Goal: Task Accomplishment & Management: Use online tool/utility

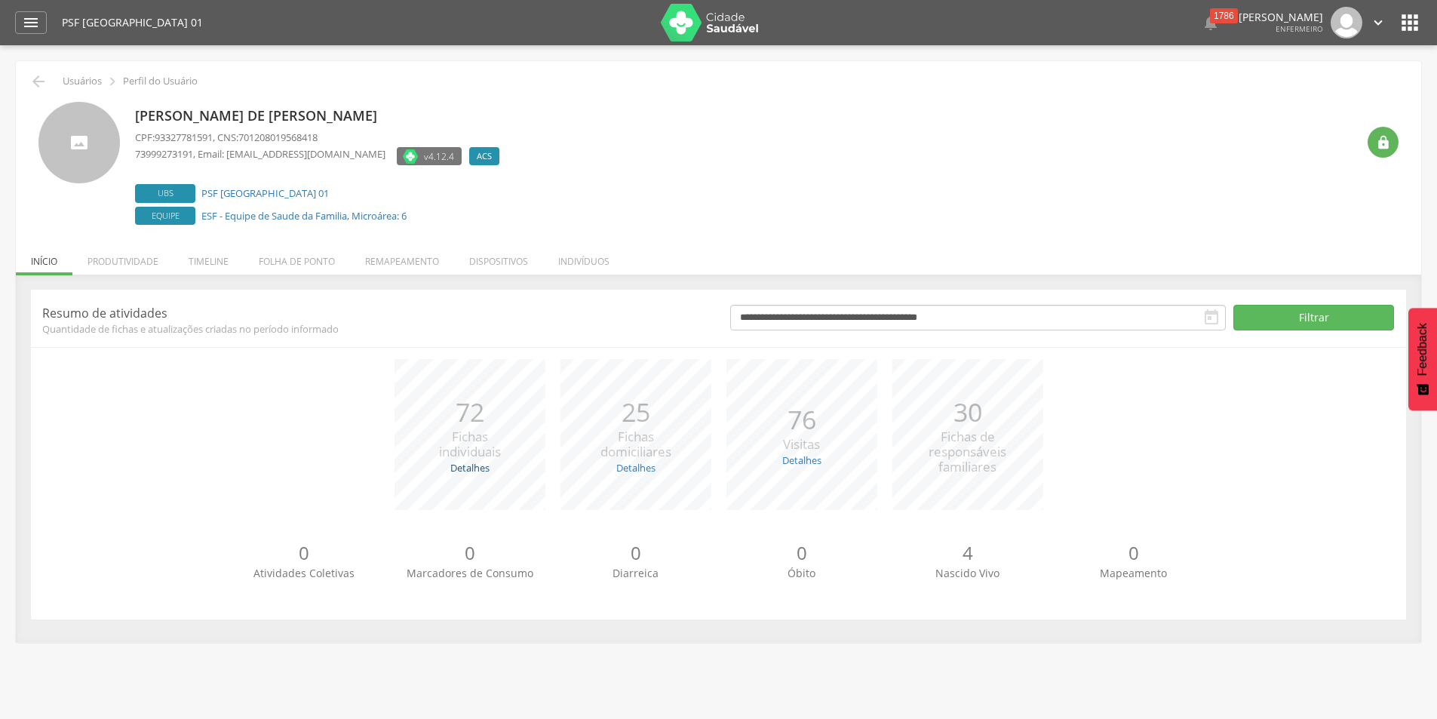
click at [462, 467] on link "Detalhes" at bounding box center [469, 468] width 39 height 14
click at [801, 463] on link "Detalhes" at bounding box center [802, 461] width 39 height 14
click at [29, 22] on icon "" at bounding box center [31, 23] width 18 height 18
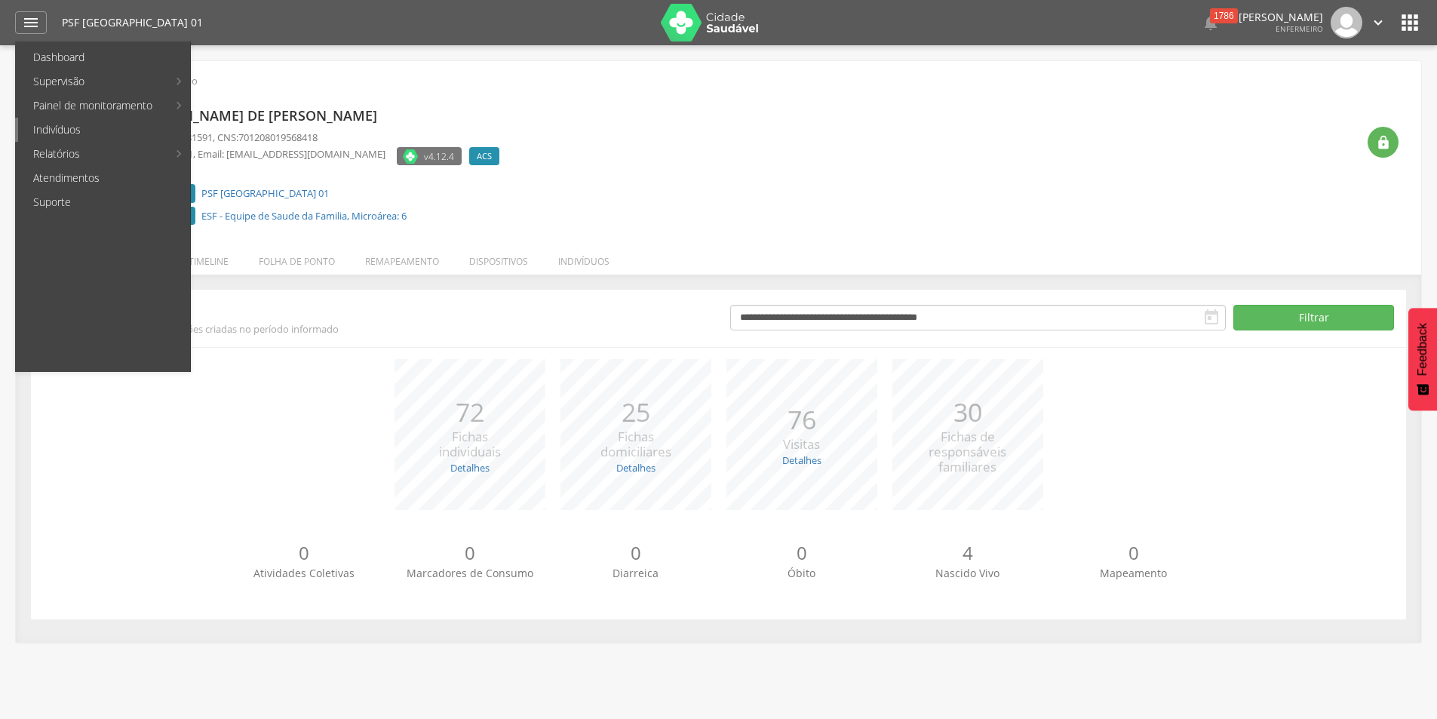
click at [63, 131] on link "Indivíduos" at bounding box center [104, 130] width 172 height 24
click at [0, 0] on img at bounding box center [0, 0] width 0 height 0
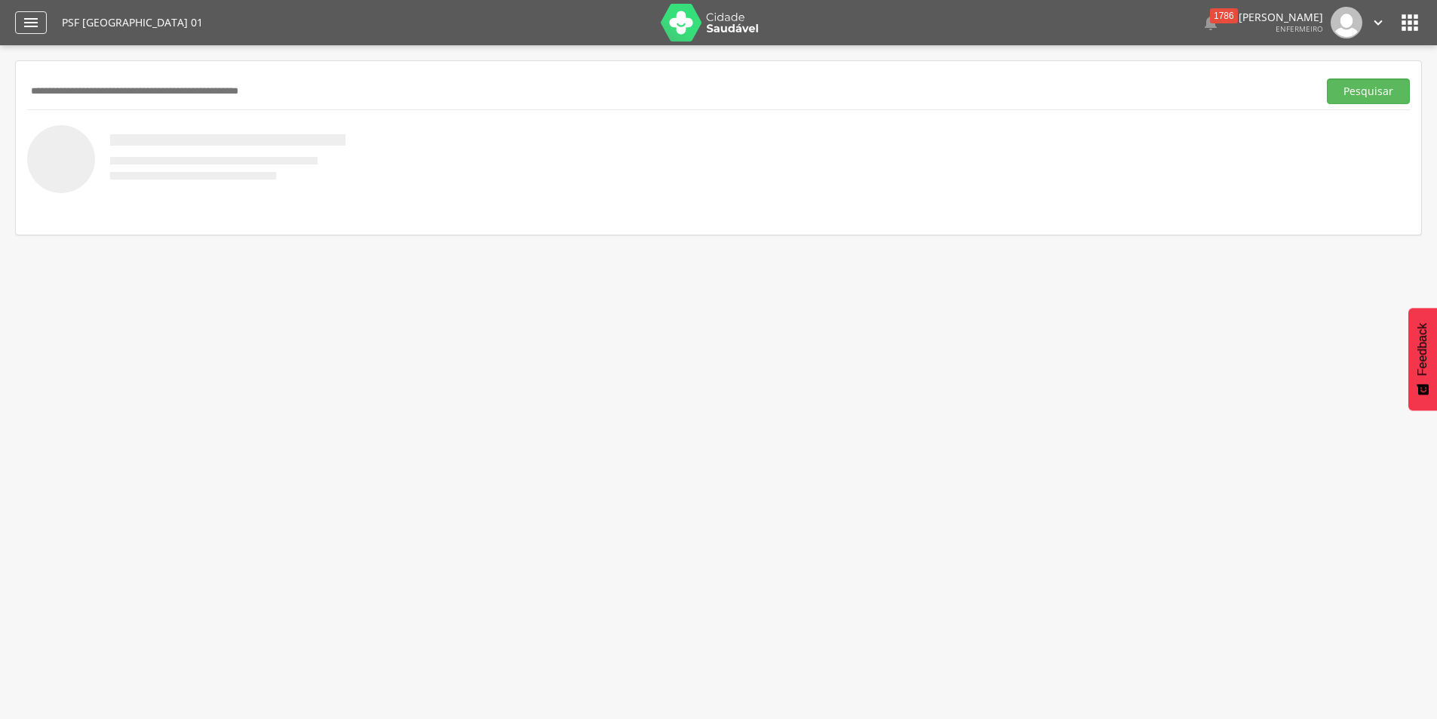
click at [27, 20] on icon "" at bounding box center [31, 23] width 18 height 18
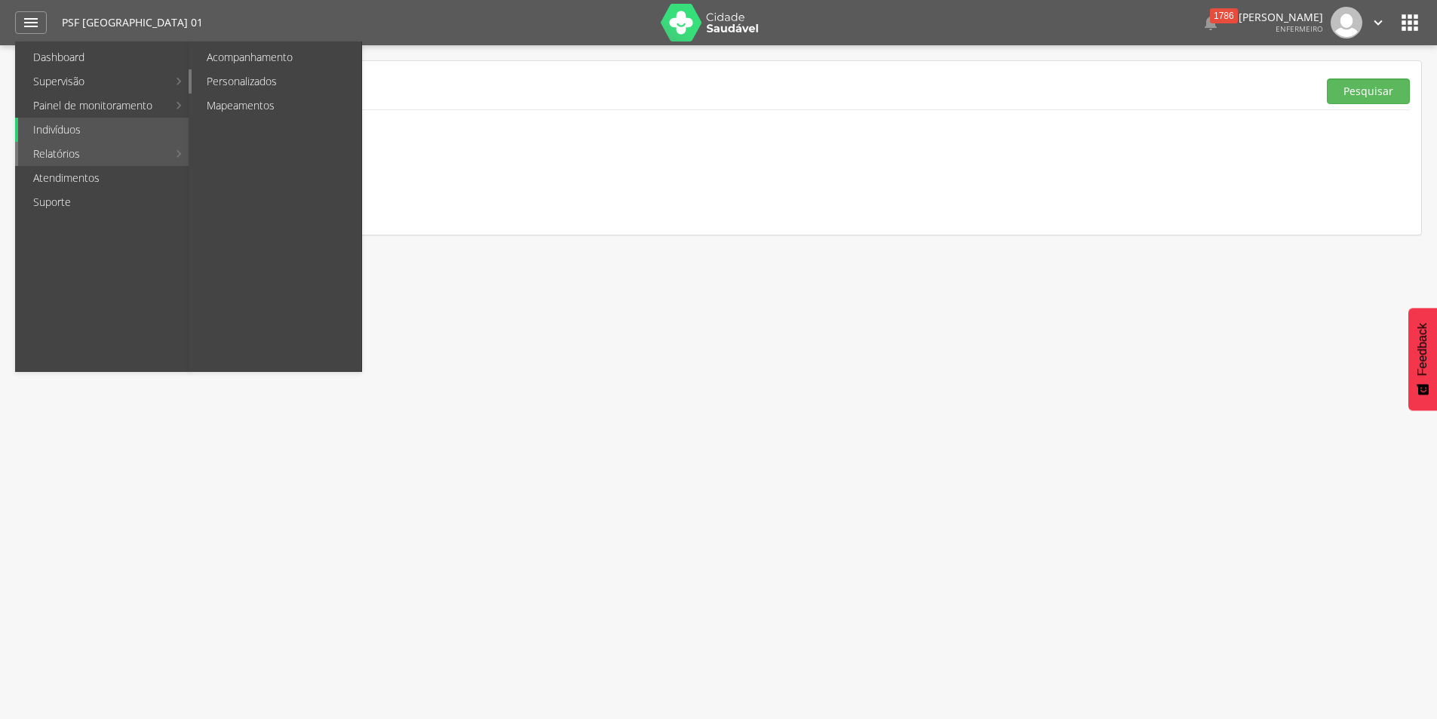
click at [238, 76] on link "Personalizados" at bounding box center [277, 81] width 170 height 24
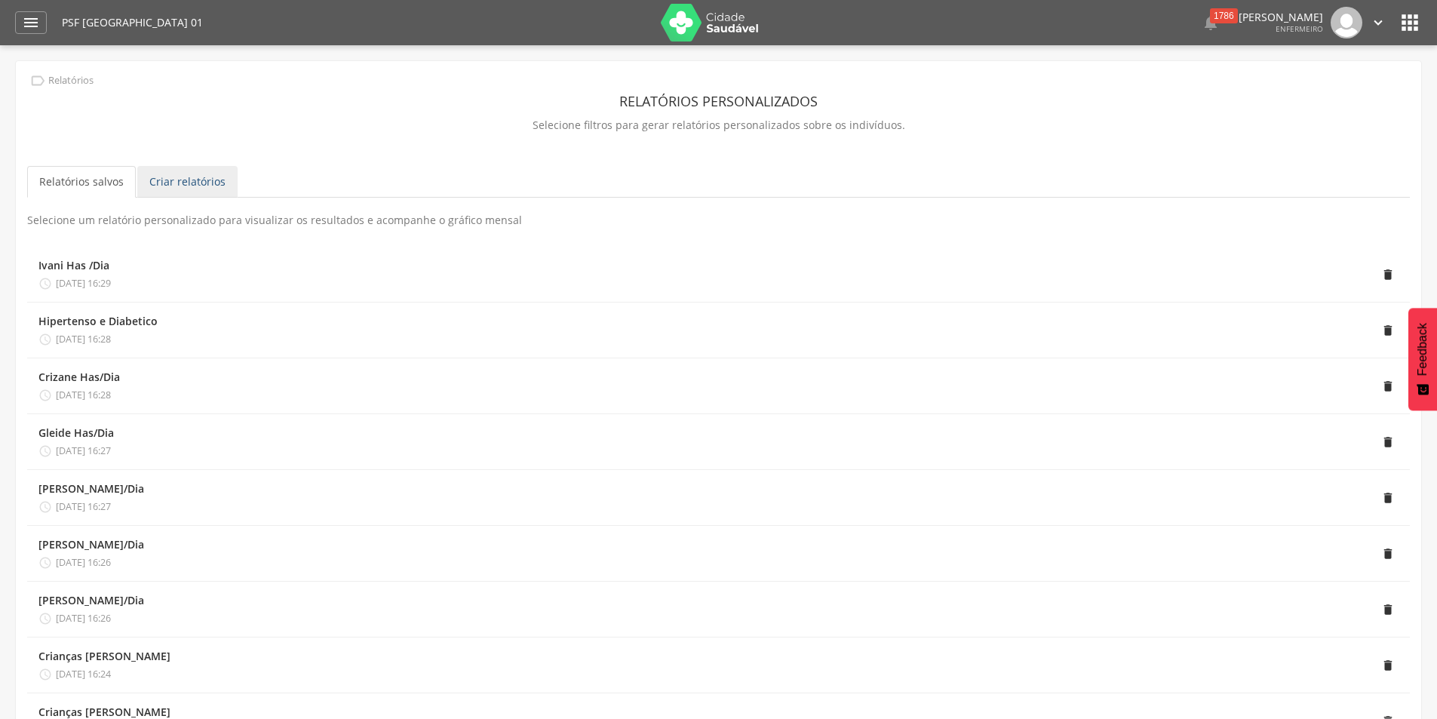
click at [195, 175] on link "Criar relatórios" at bounding box center [187, 182] width 100 height 32
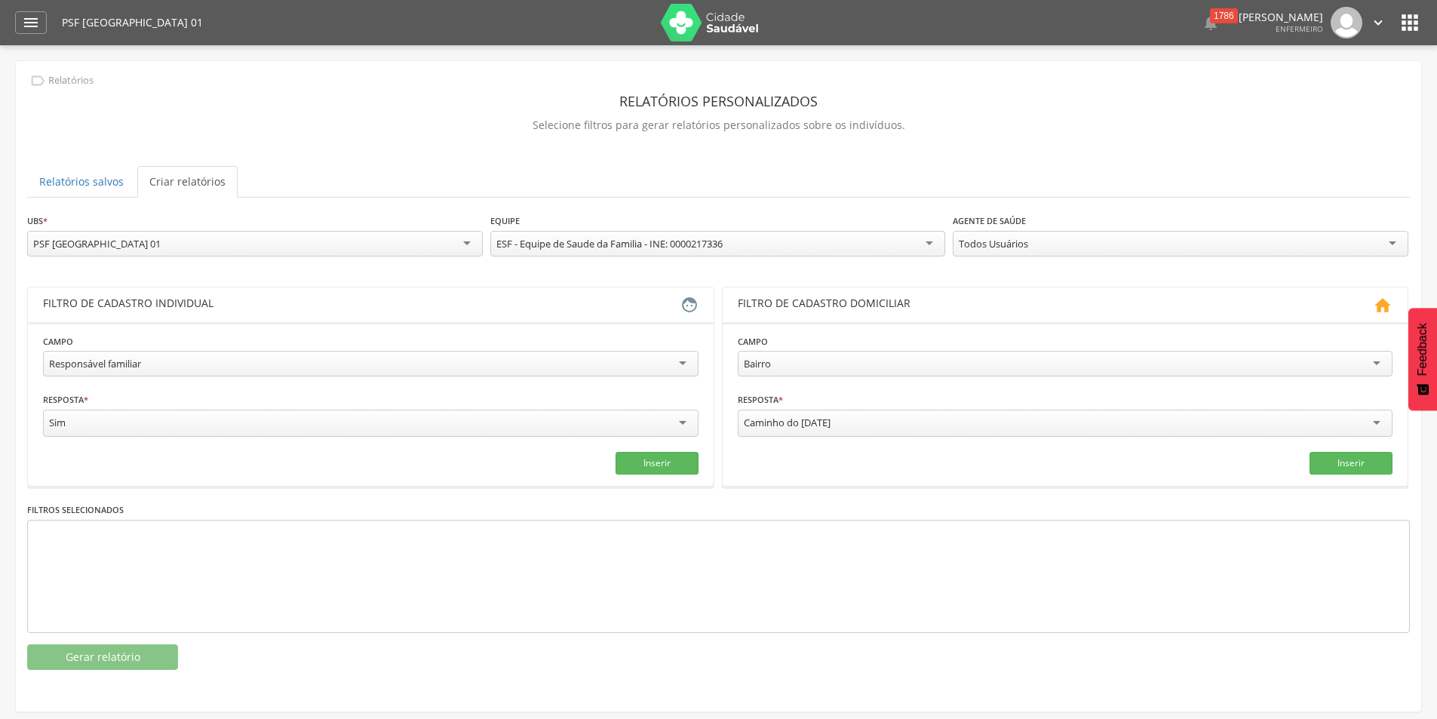
click at [683, 363] on div "Responsável familiar" at bounding box center [371, 364] width 656 height 26
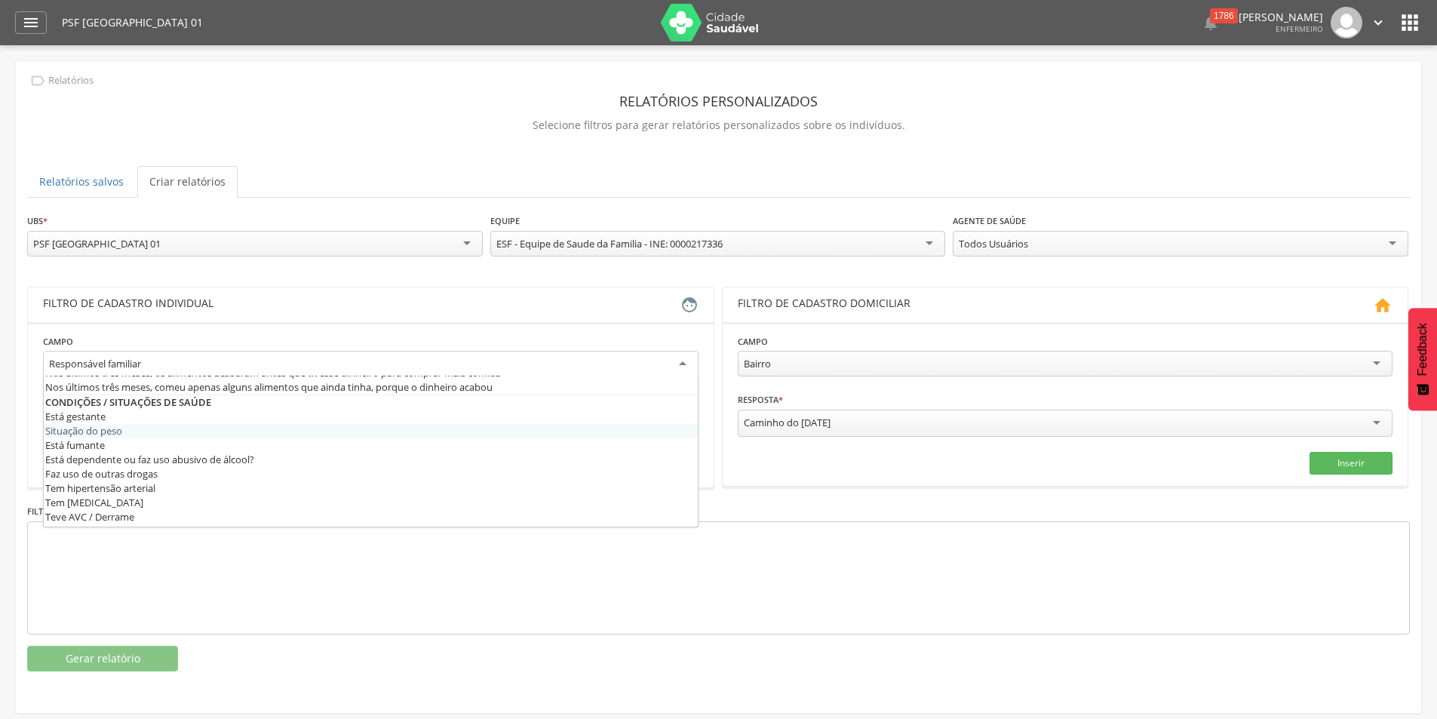
scroll to position [377, 0]
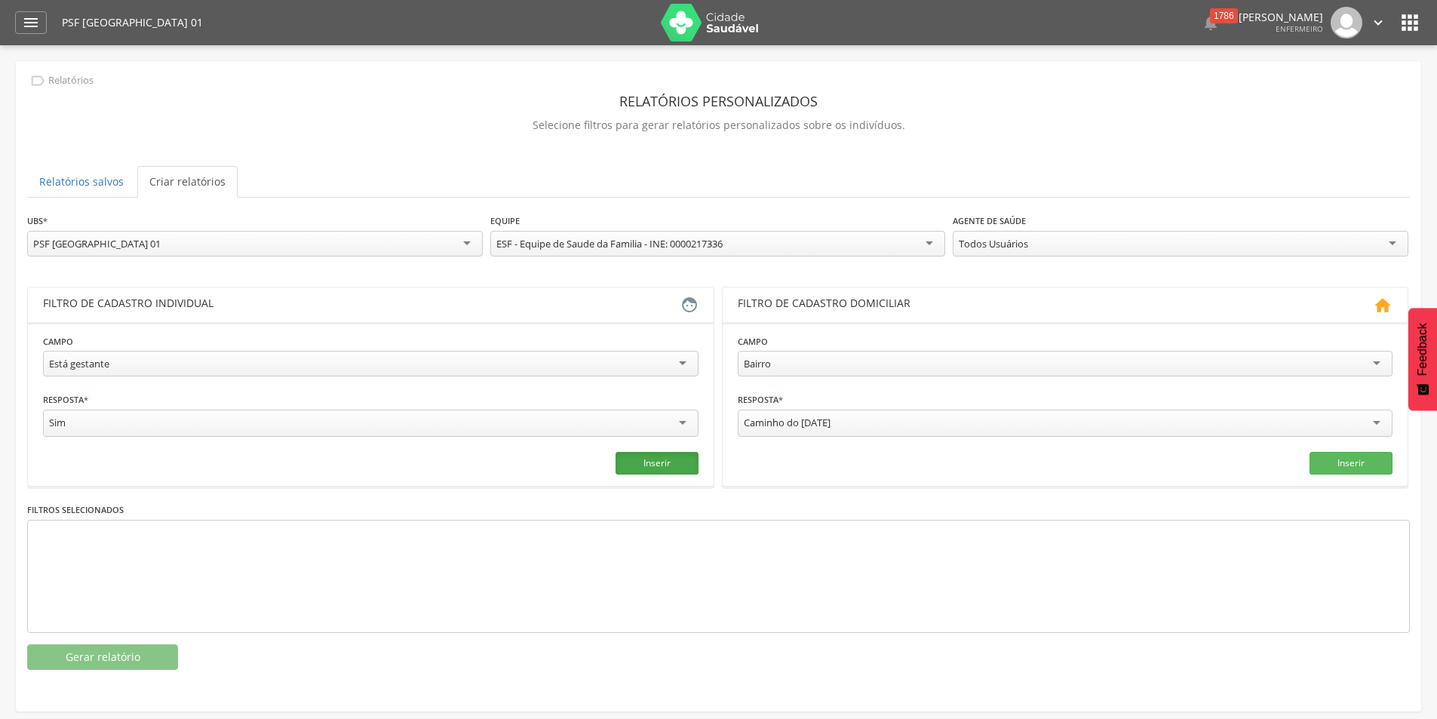
click at [645, 464] on button "Inserir" at bounding box center [657, 463] width 83 height 23
click at [1394, 247] on div "Todos Usuários" at bounding box center [1181, 244] width 456 height 26
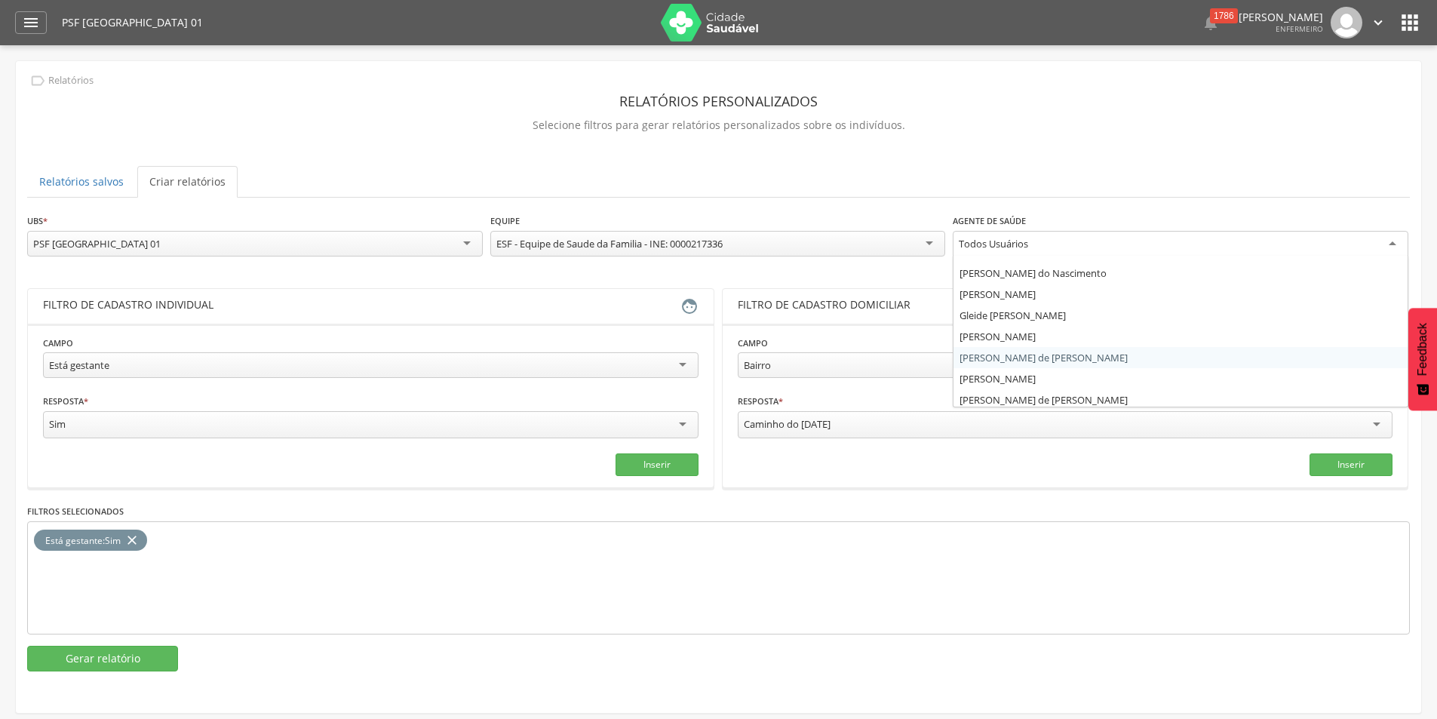
scroll to position [18, 0]
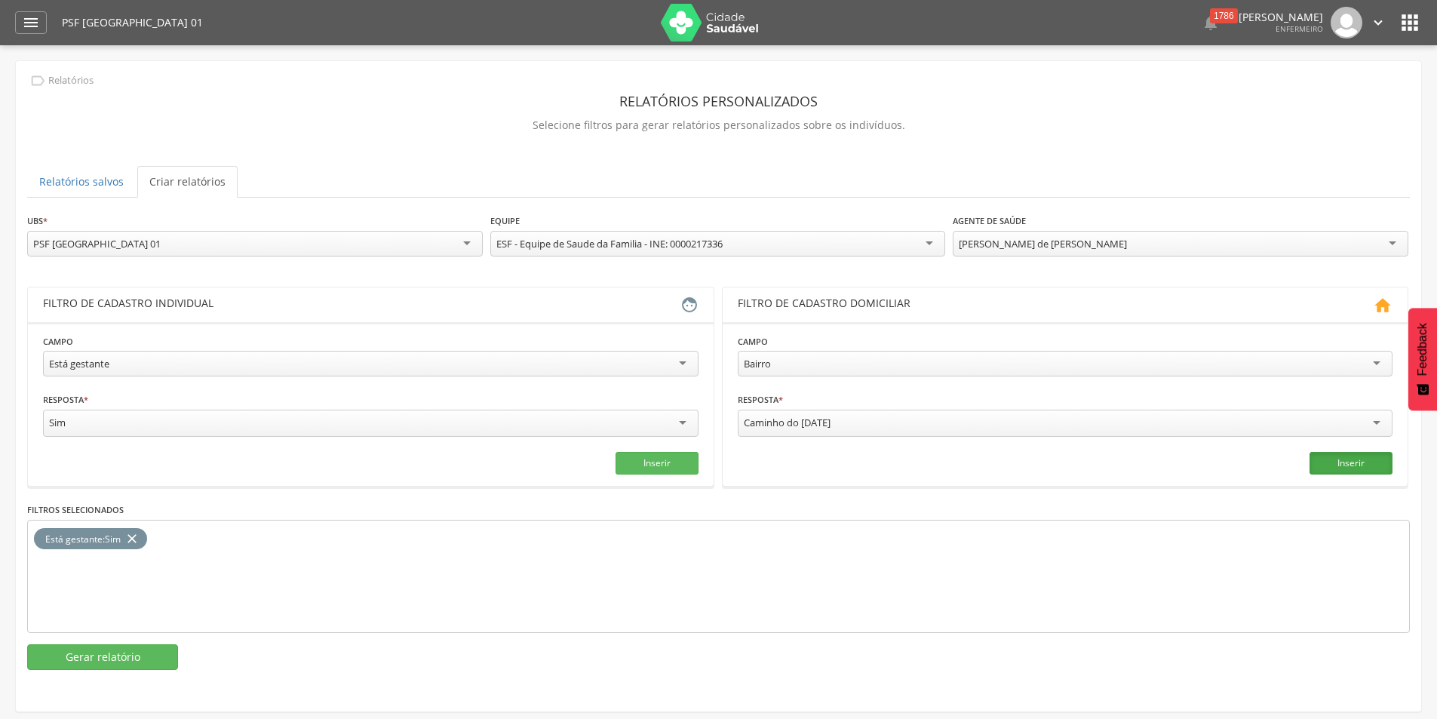
click at [1354, 457] on button "Inserir" at bounding box center [1351, 463] width 83 height 23
click at [281, 541] on icon "close" at bounding box center [285, 539] width 15 height 22
click at [109, 653] on button "Gerar relatório" at bounding box center [102, 657] width 151 height 26
